Goal: Task Accomplishment & Management: Manage account settings

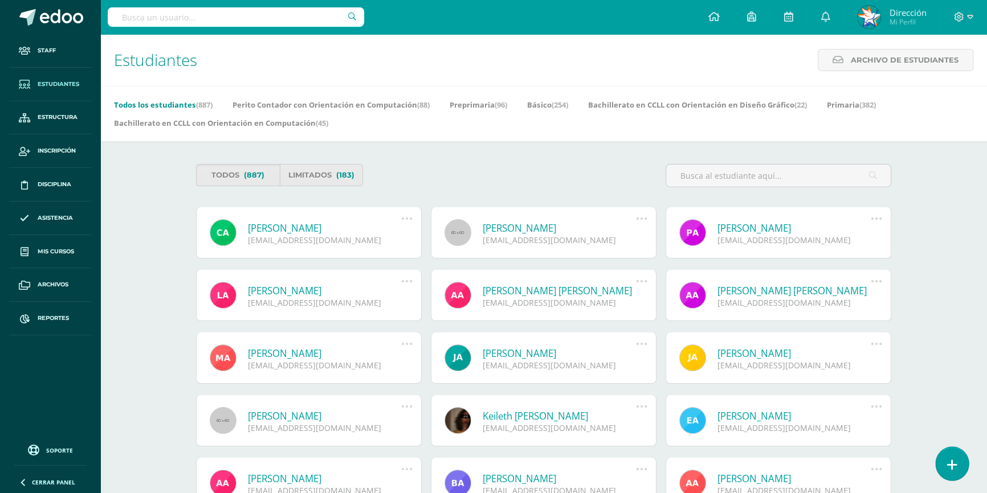
click at [958, 470] on link at bounding box center [951, 463] width 32 height 33
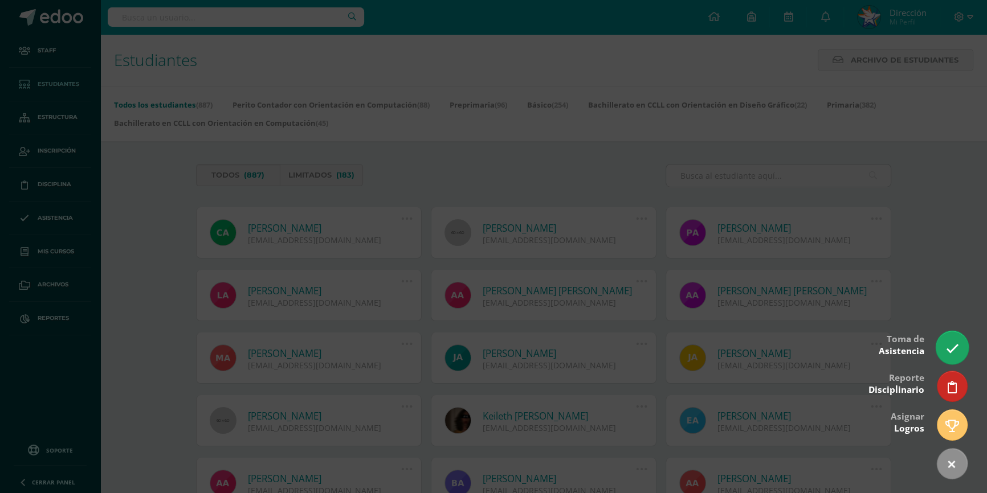
click at [956, 355] on icon at bounding box center [951, 348] width 13 height 13
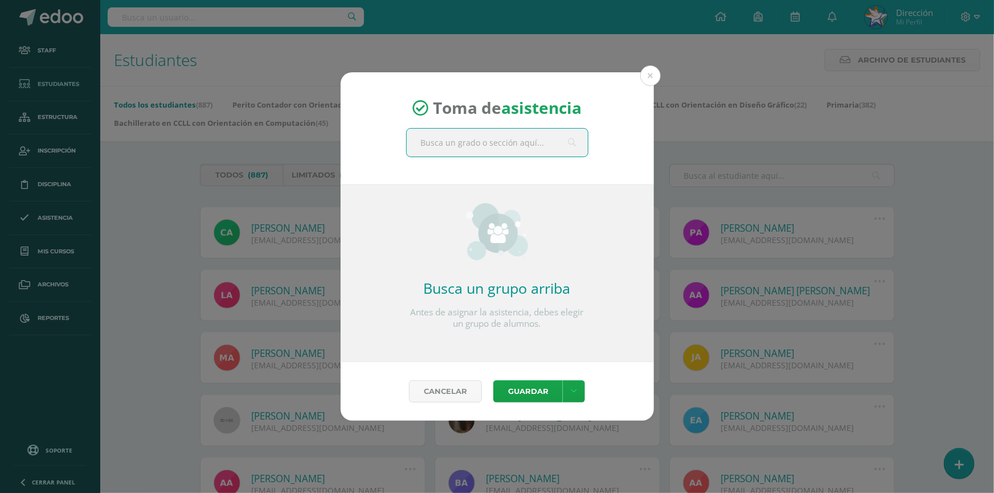
click at [524, 142] on input "text" at bounding box center [497, 143] width 181 height 28
type input "cuarto perito"
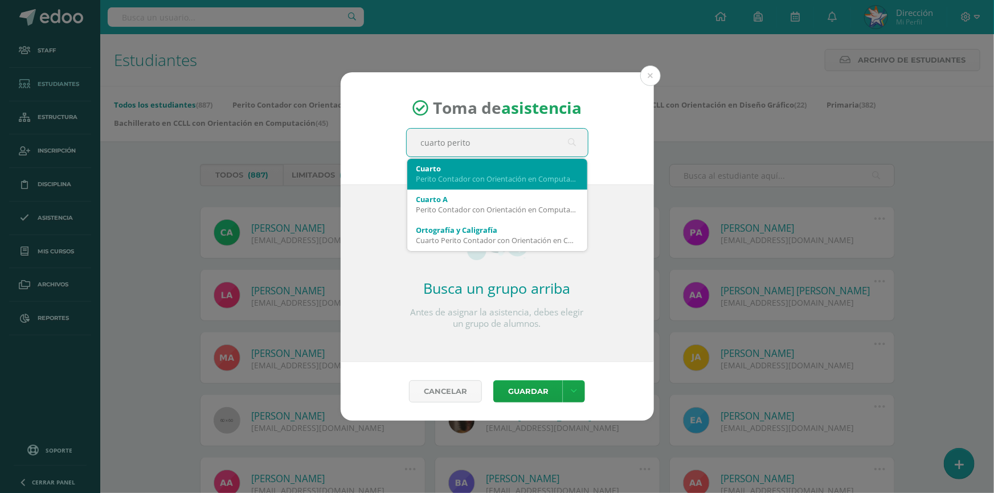
click at [515, 169] on div "Cuarto" at bounding box center [497, 168] width 162 height 10
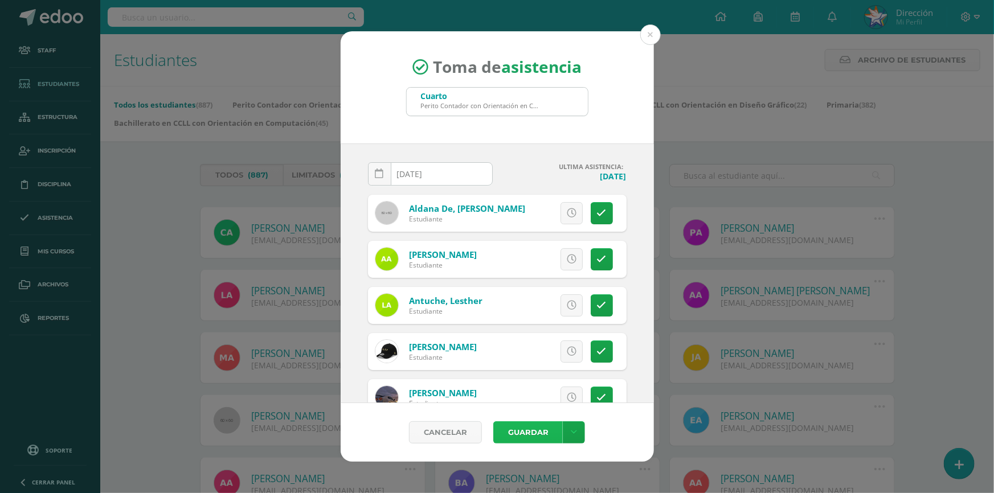
click at [541, 437] on button "Guardar" at bounding box center [528, 433] width 70 height 22
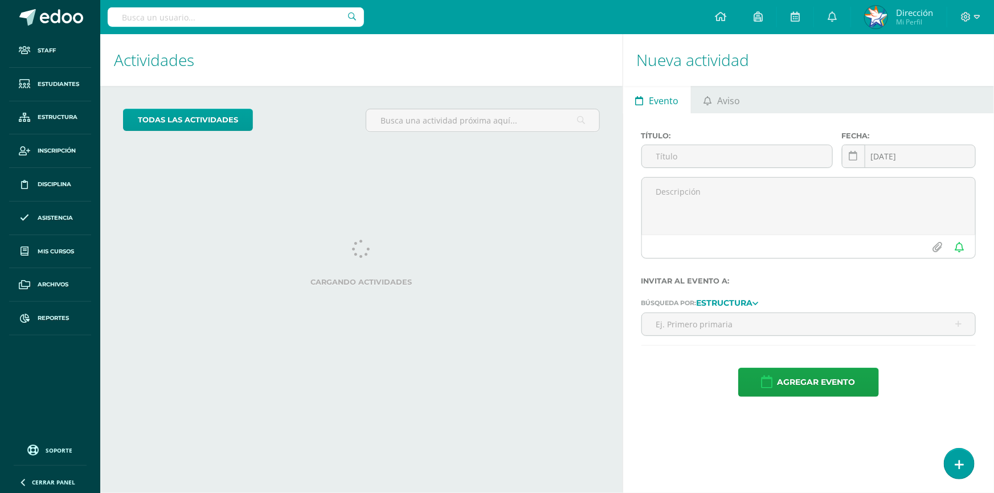
click at [247, 13] on input "text" at bounding box center [236, 16] width 256 height 19
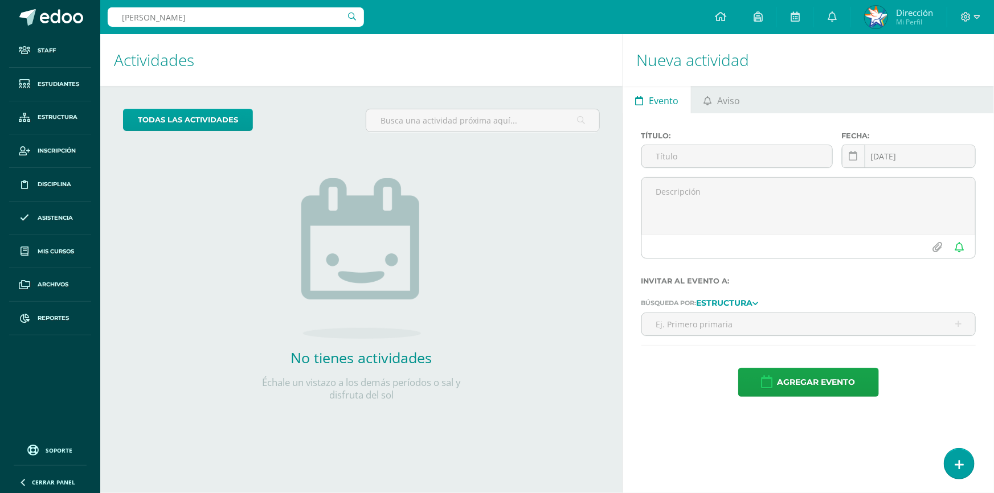
type input "hector guerra"
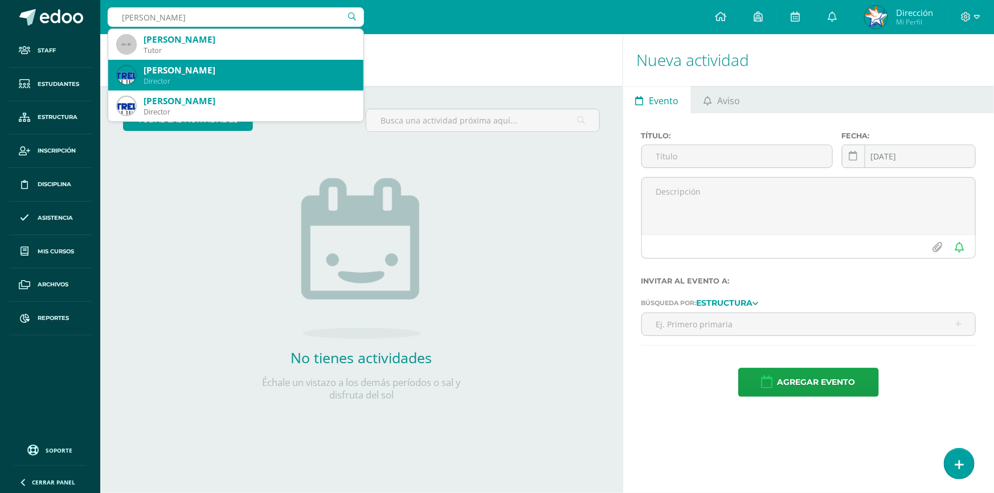
click at [246, 83] on div "Director" at bounding box center [249, 81] width 211 height 10
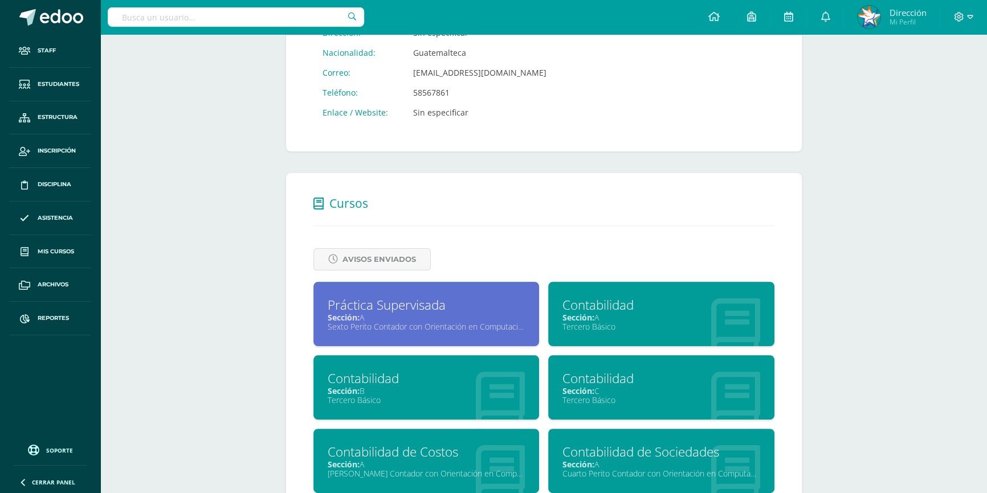
scroll to position [506, 0]
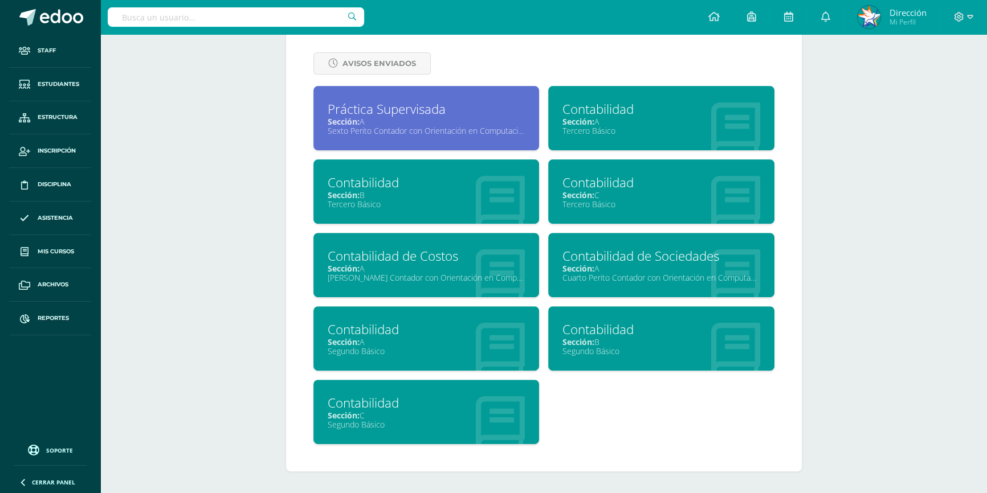
click at [602, 344] on div "Sección: B" at bounding box center [661, 342] width 198 height 11
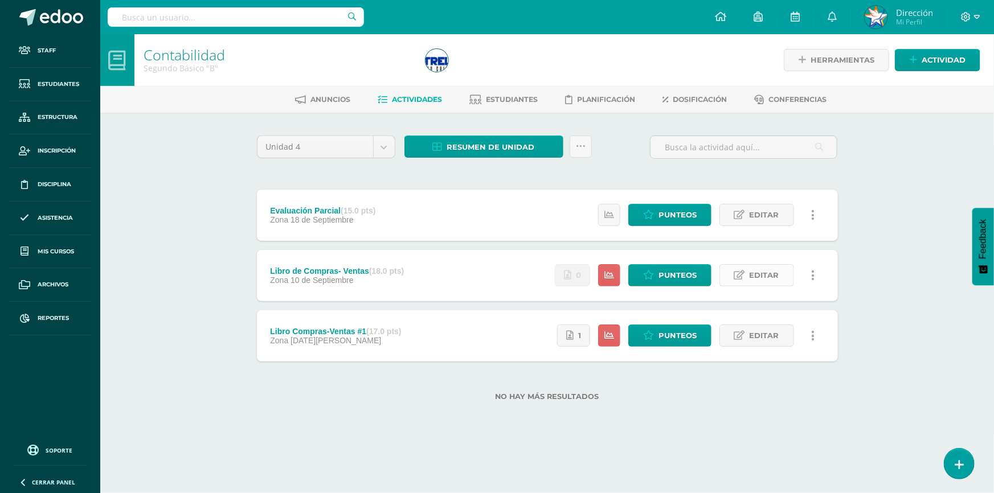
click at [775, 277] on span "Editar" at bounding box center [765, 275] width 30 height 21
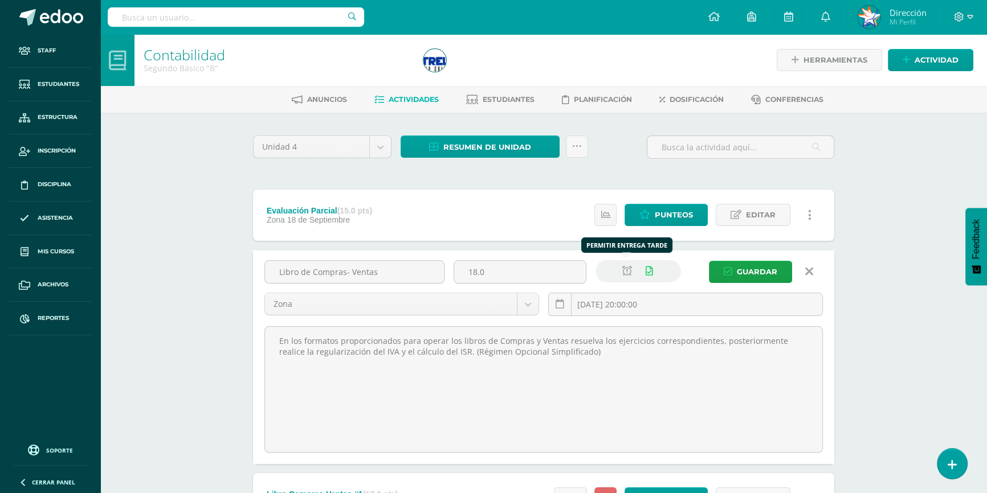
click at [627, 273] on icon at bounding box center [627, 272] width 10 height 10
click at [628, 270] on icon at bounding box center [627, 272] width 10 height 10
click at [635, 306] on input "2025-09-10 20:00:00" at bounding box center [685, 304] width 273 height 22
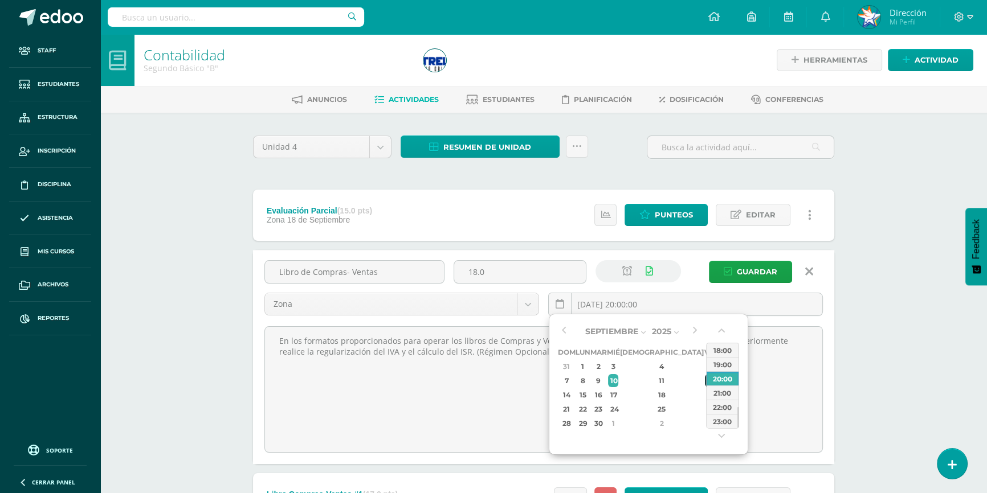
click at [705, 384] on div "12" at bounding box center [710, 380] width 10 height 13
type input "2025-09-12 20:00"
click at [753, 266] on span "Guardar" at bounding box center [757, 271] width 40 height 21
